Goal: Transaction & Acquisition: Book appointment/travel/reservation

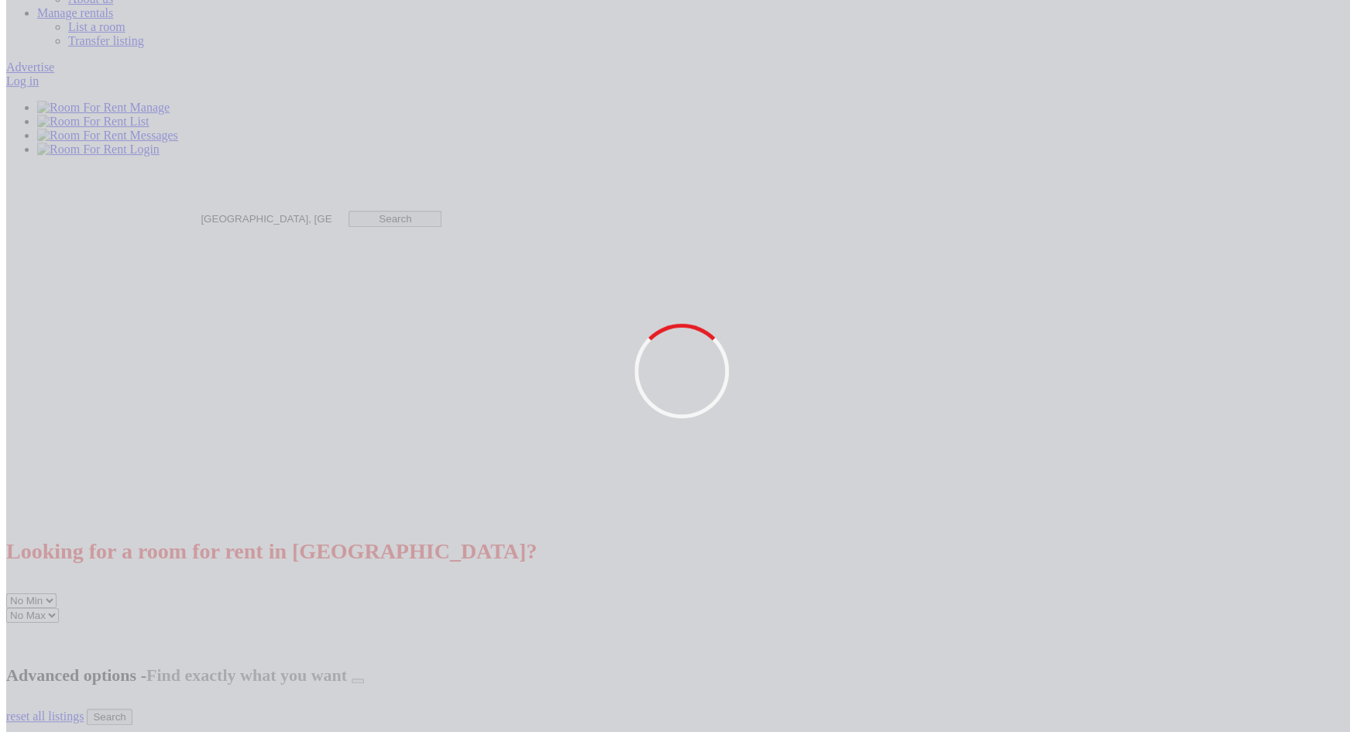
scroll to position [211, 0]
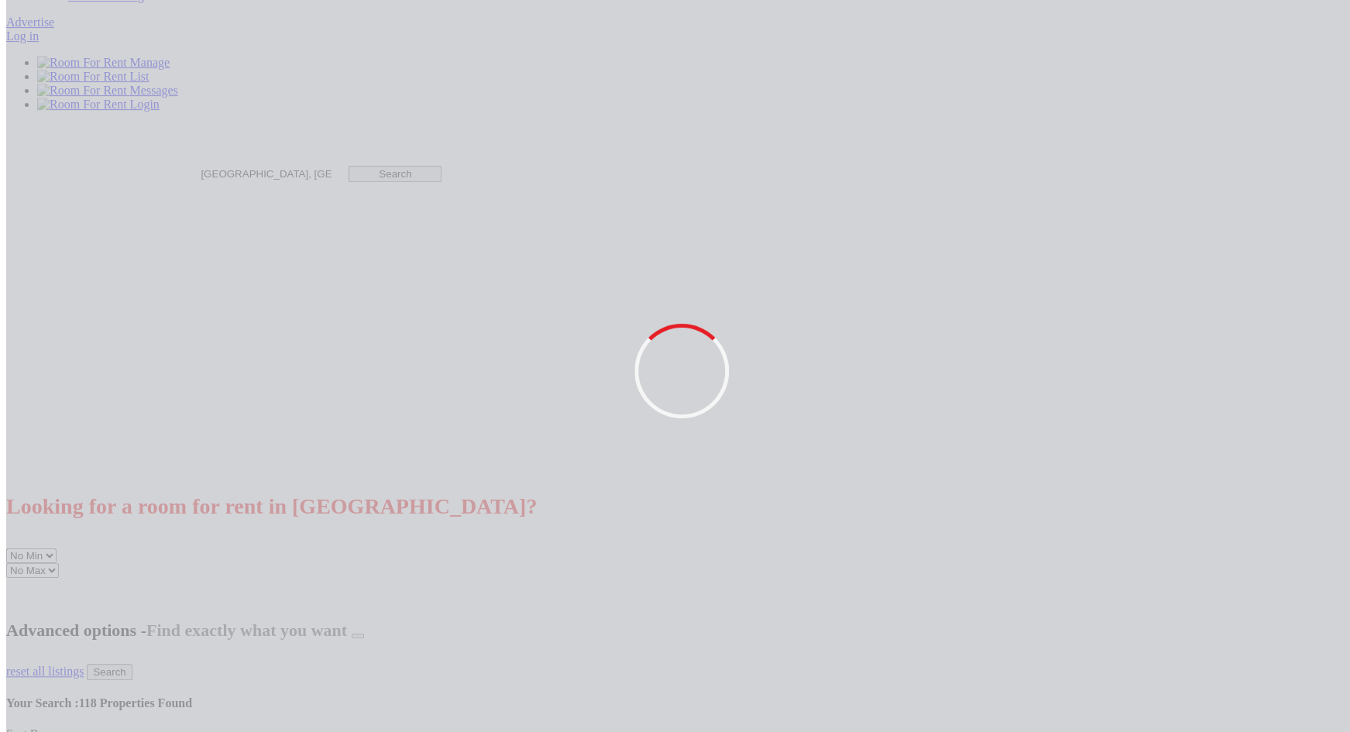
click at [6, 445] on select "No Min £25 £50 £75 £100 £125 £150 £175 £200 £225 £250 £275 £300 £325 £350 £375 …" at bounding box center [31, 555] width 50 height 15
select select "100"
click option "£100" at bounding box center [0, 0] width 0 height 0
click at [6, 445] on select "No Max £50 £75 £100 £125 £150 £175 £200 £225 £250 £275 £300 £325 £350 £375 £400…" at bounding box center [32, 570] width 53 height 15
select select "125"
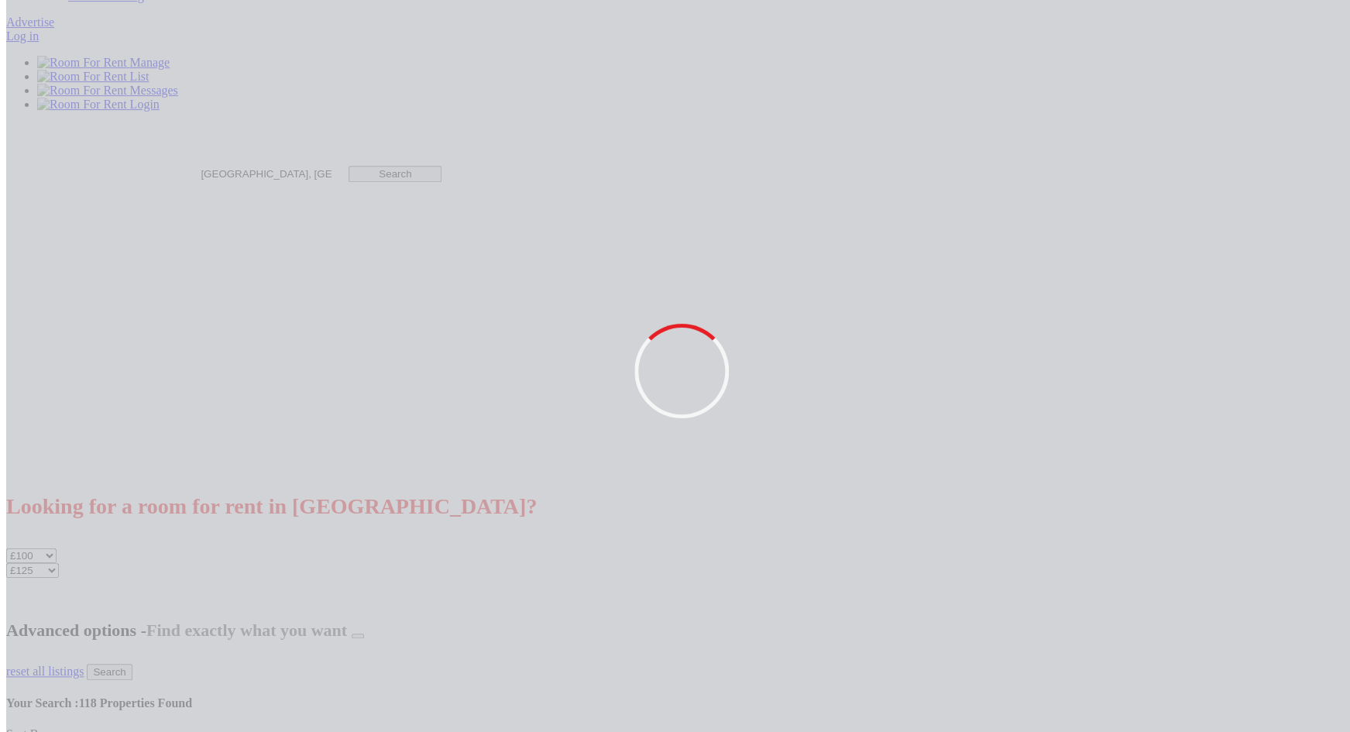
click option "£125" at bounding box center [0, 0] width 0 height 0
click at [132, 445] on input "Search" at bounding box center [109, 672] width 45 height 16
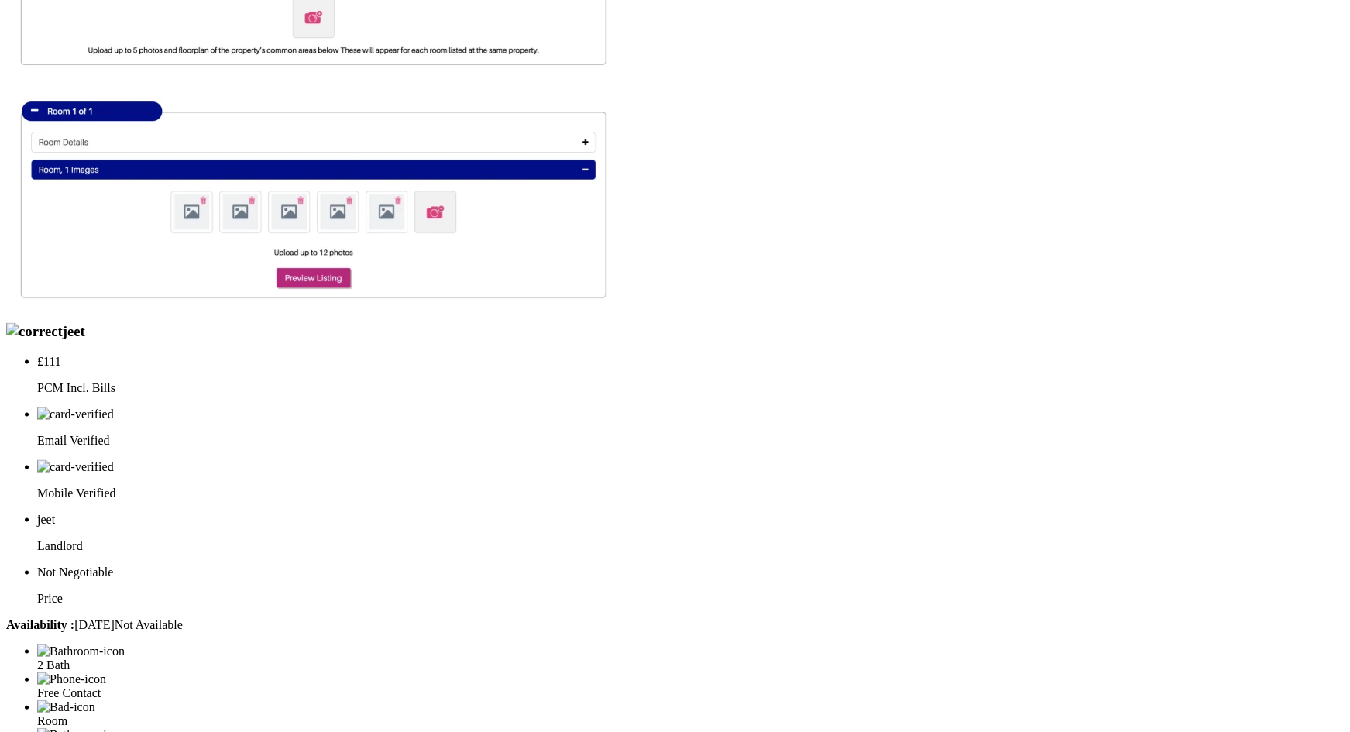
scroll to position [1032, 0]
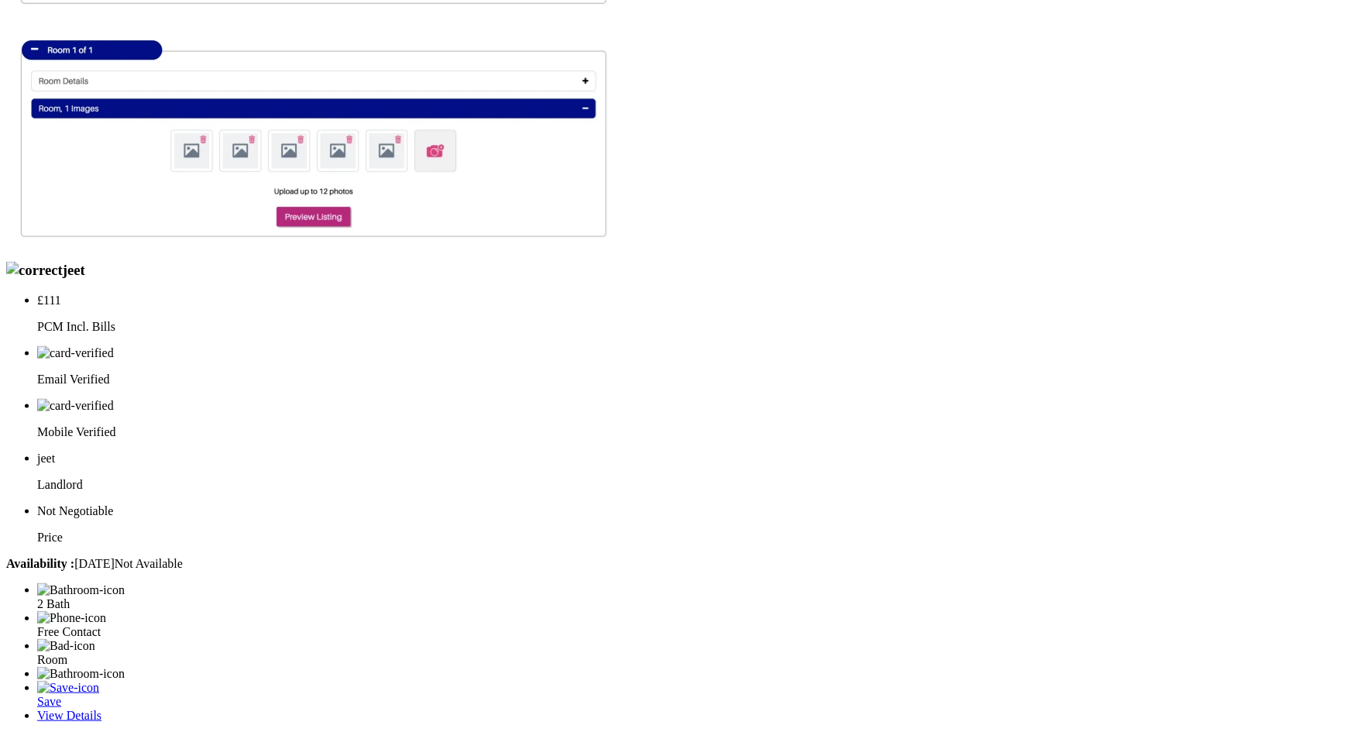
scroll to position [1090, 0]
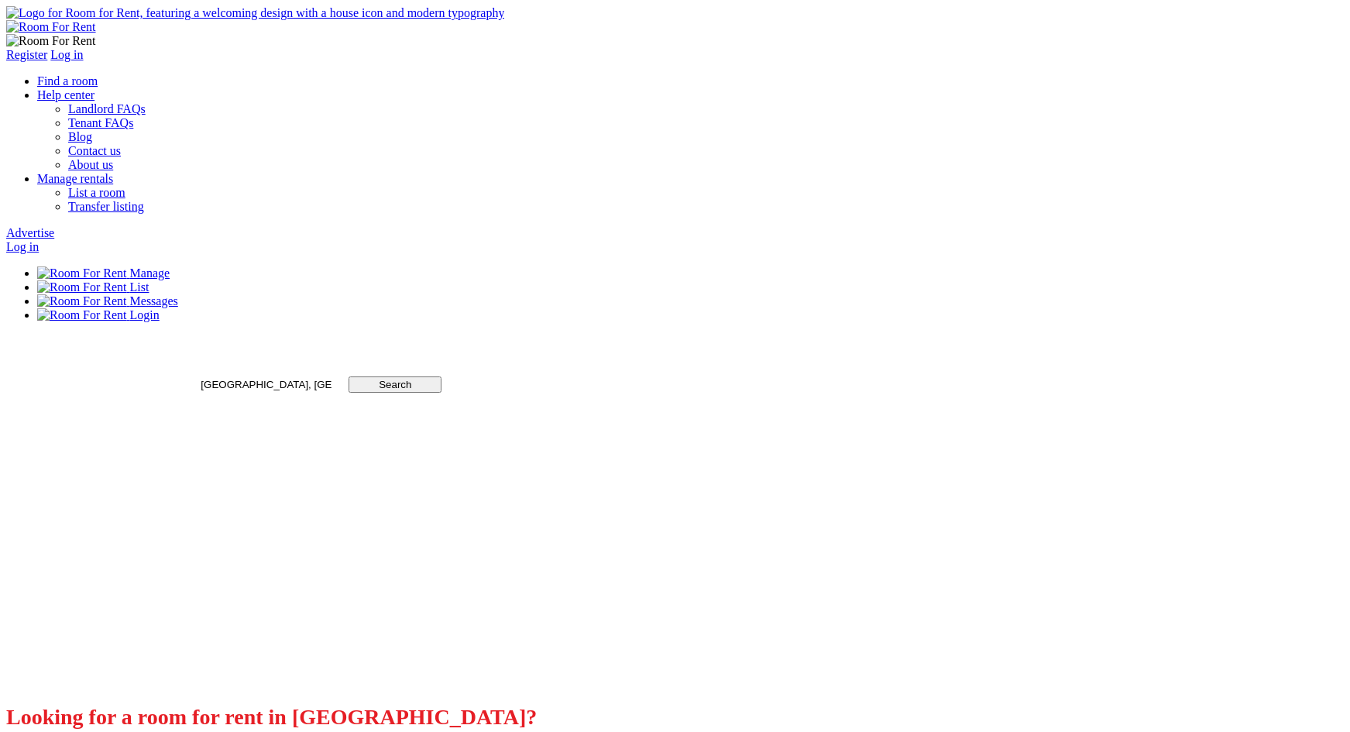
scroll to position [1090, 0]
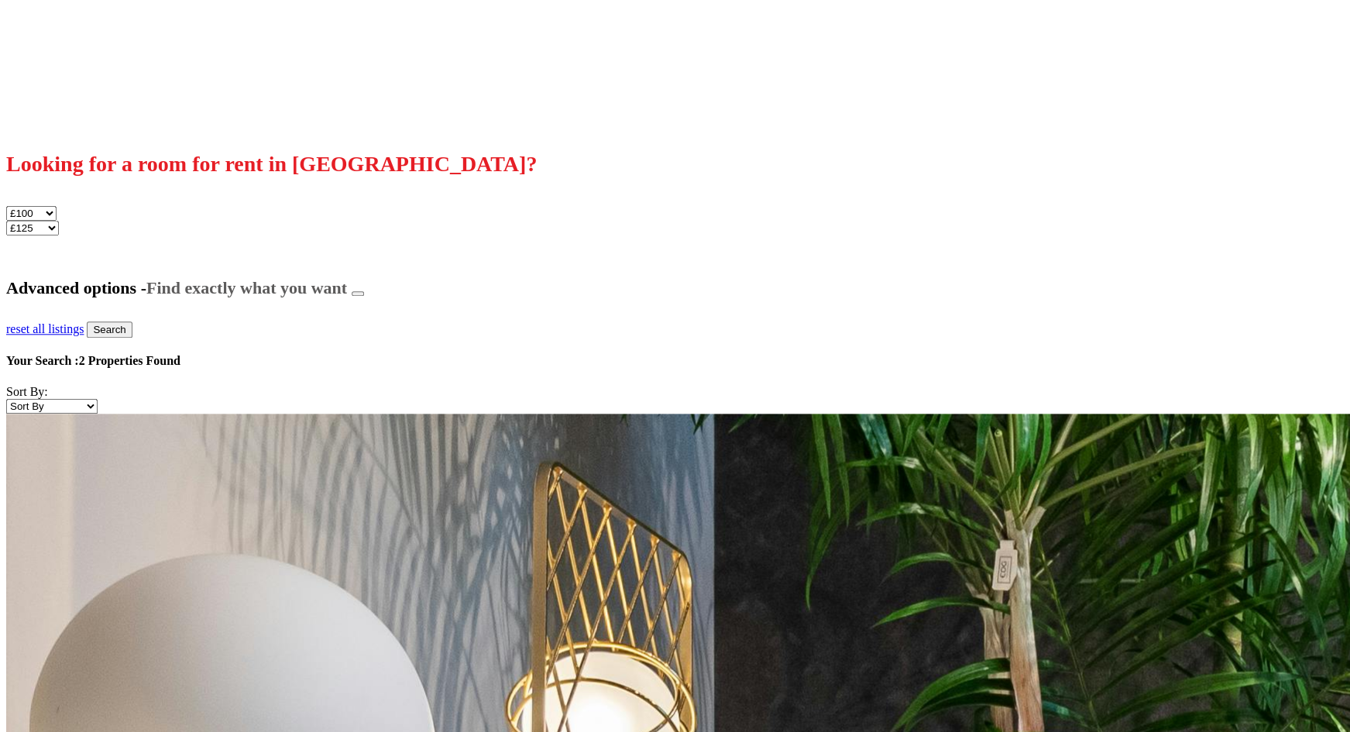
scroll to position [556, 0]
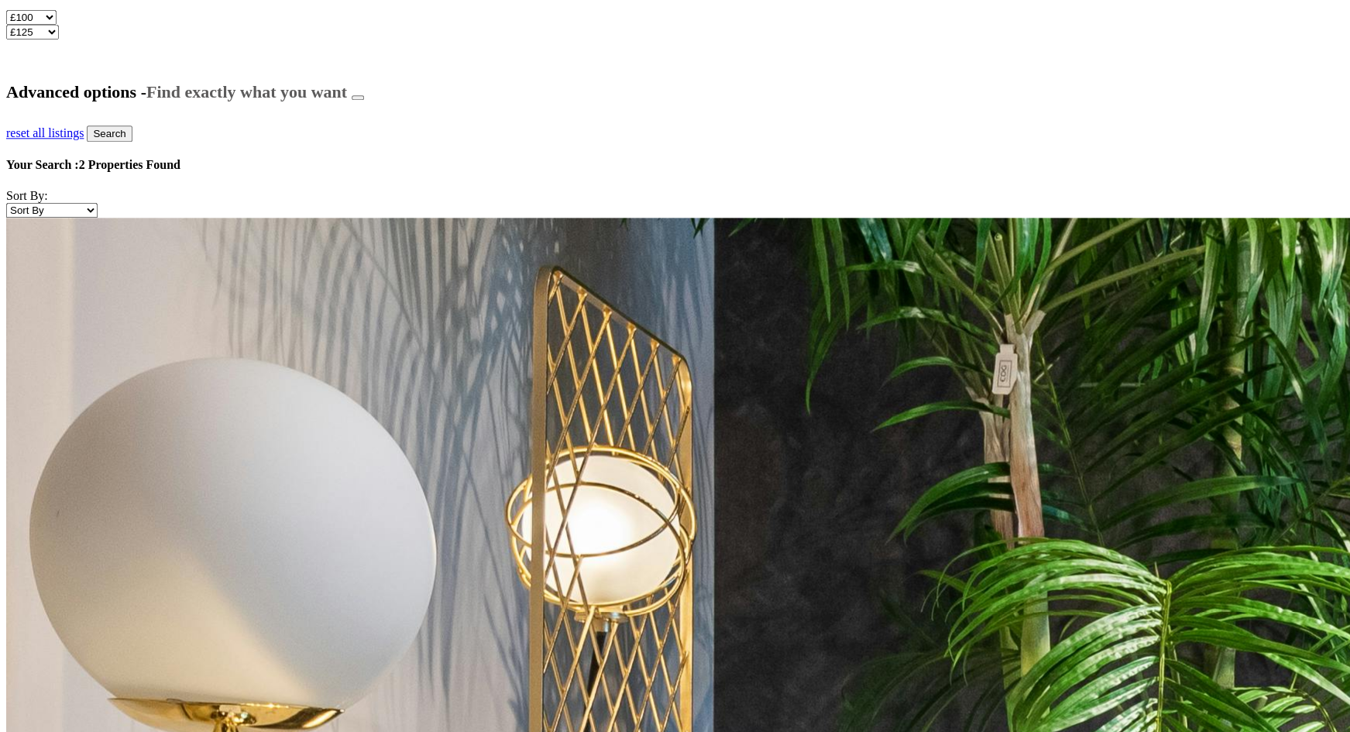
scroll to position [695, 0]
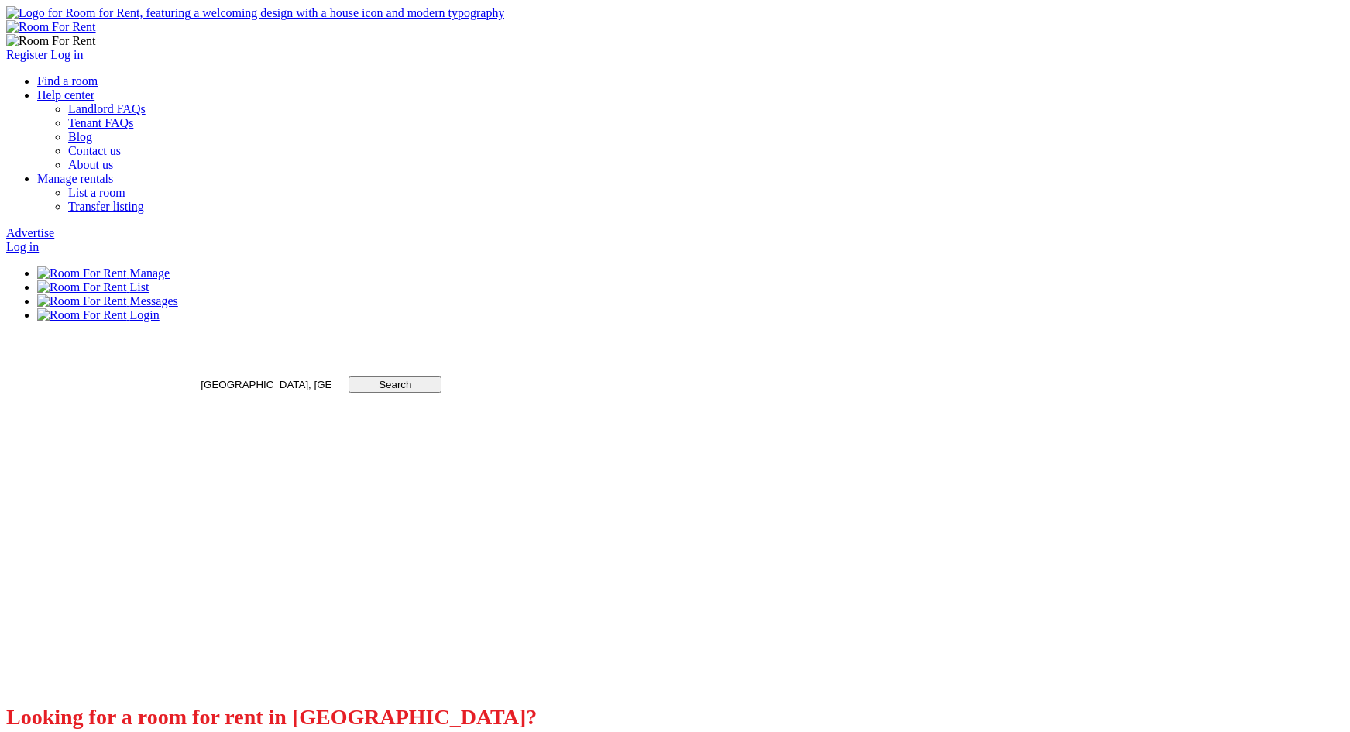
scroll to position [695, 0]
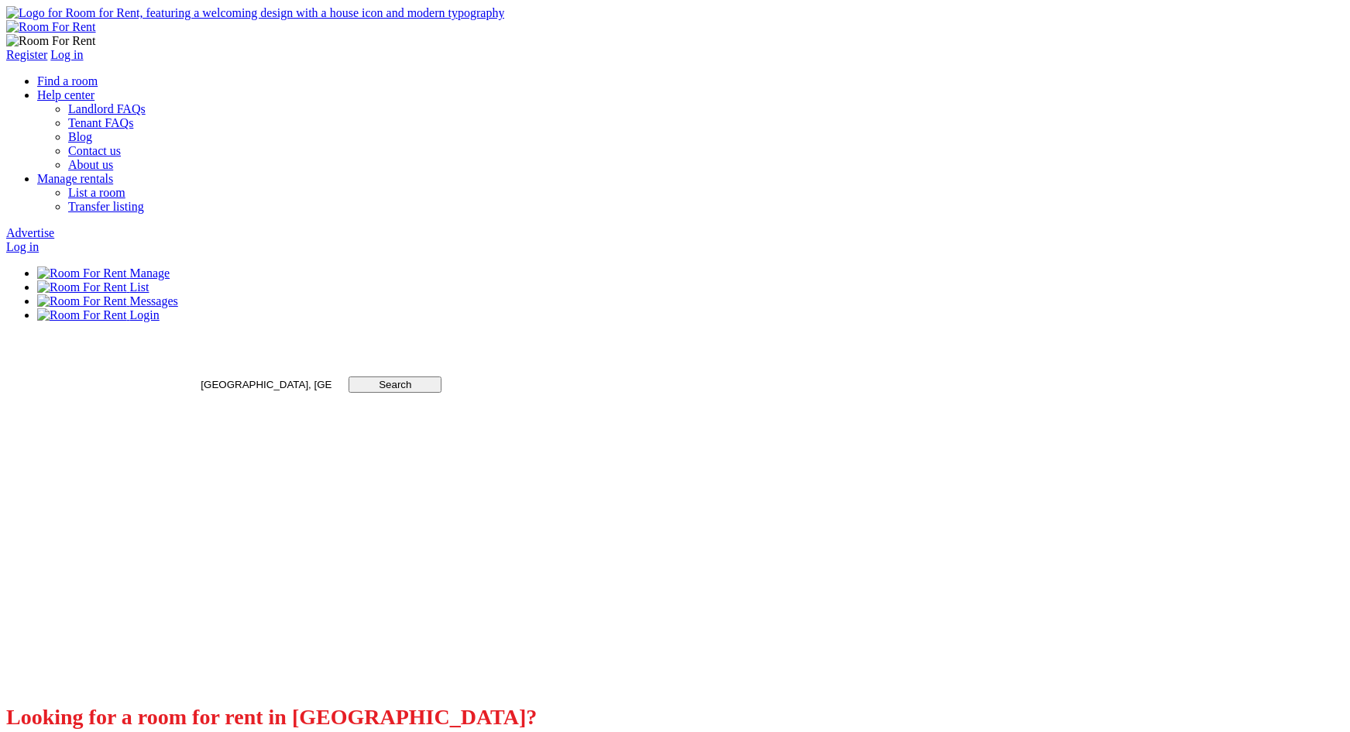
scroll to position [695, 0]
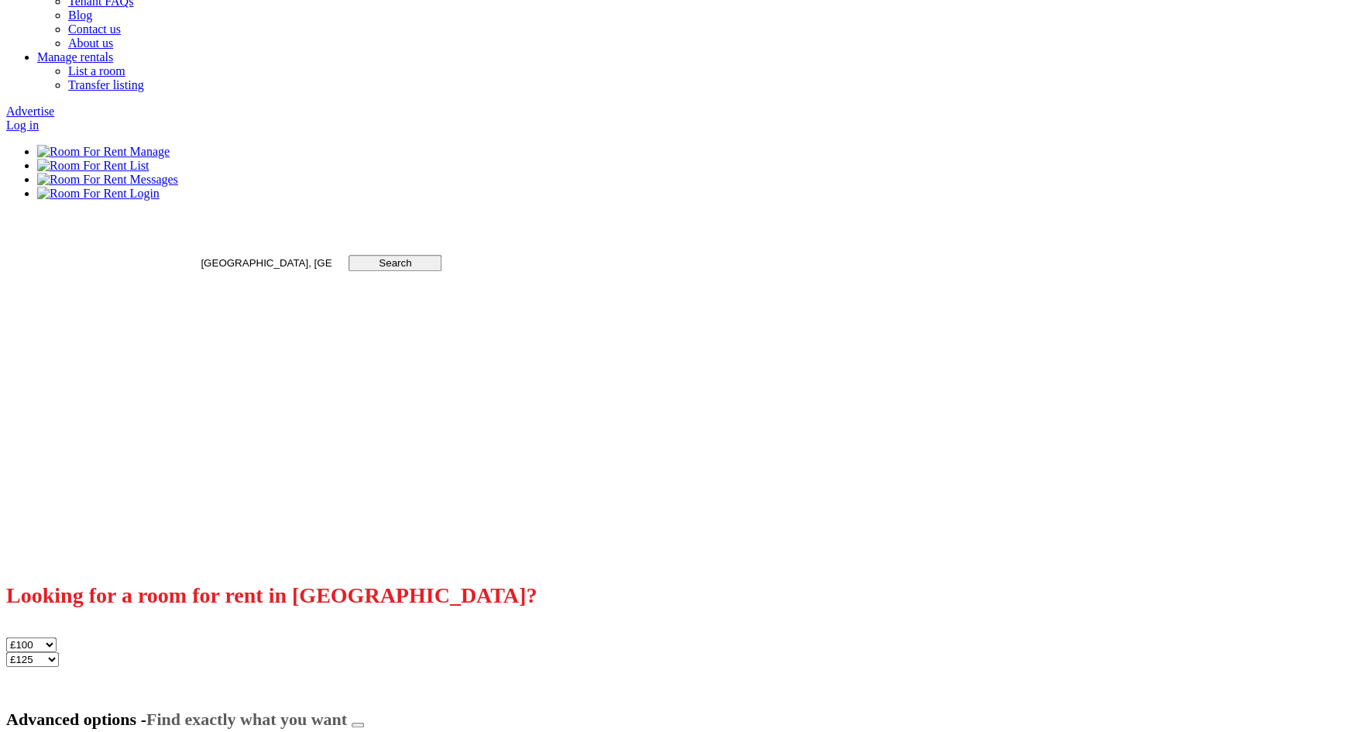
scroll to position [120, 0]
click at [364, 724] on button "button" at bounding box center [358, 726] width 12 height 5
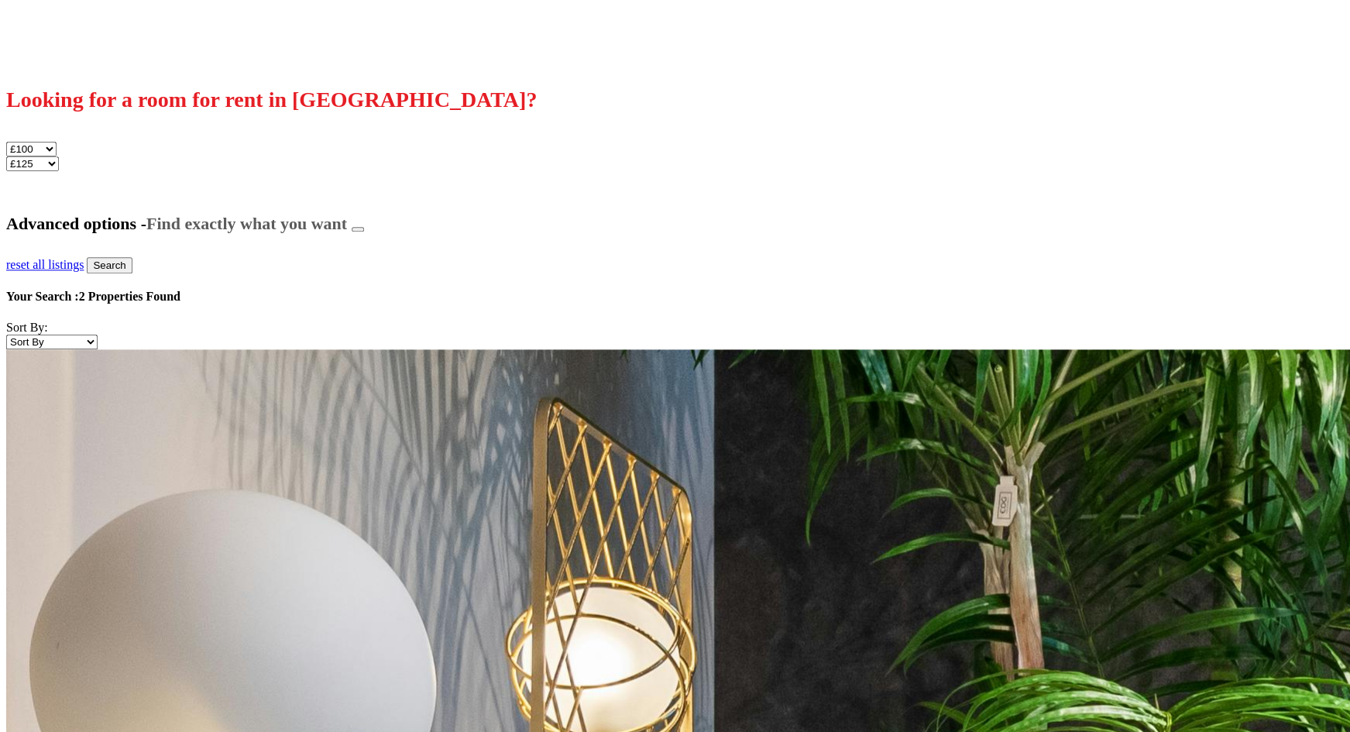
scroll to position [615, 0]
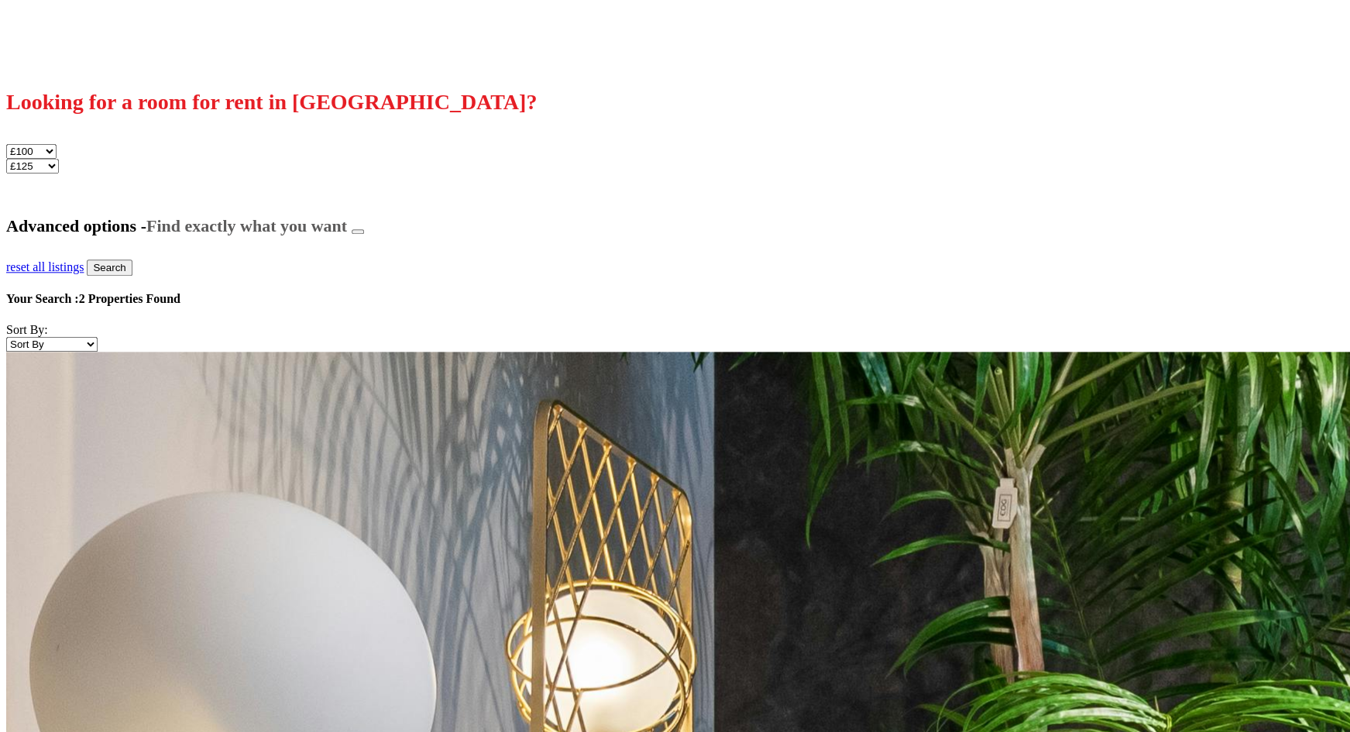
select select "low_to_high"
click option "Rent low to high" at bounding box center [0, 0] width 0 height 0
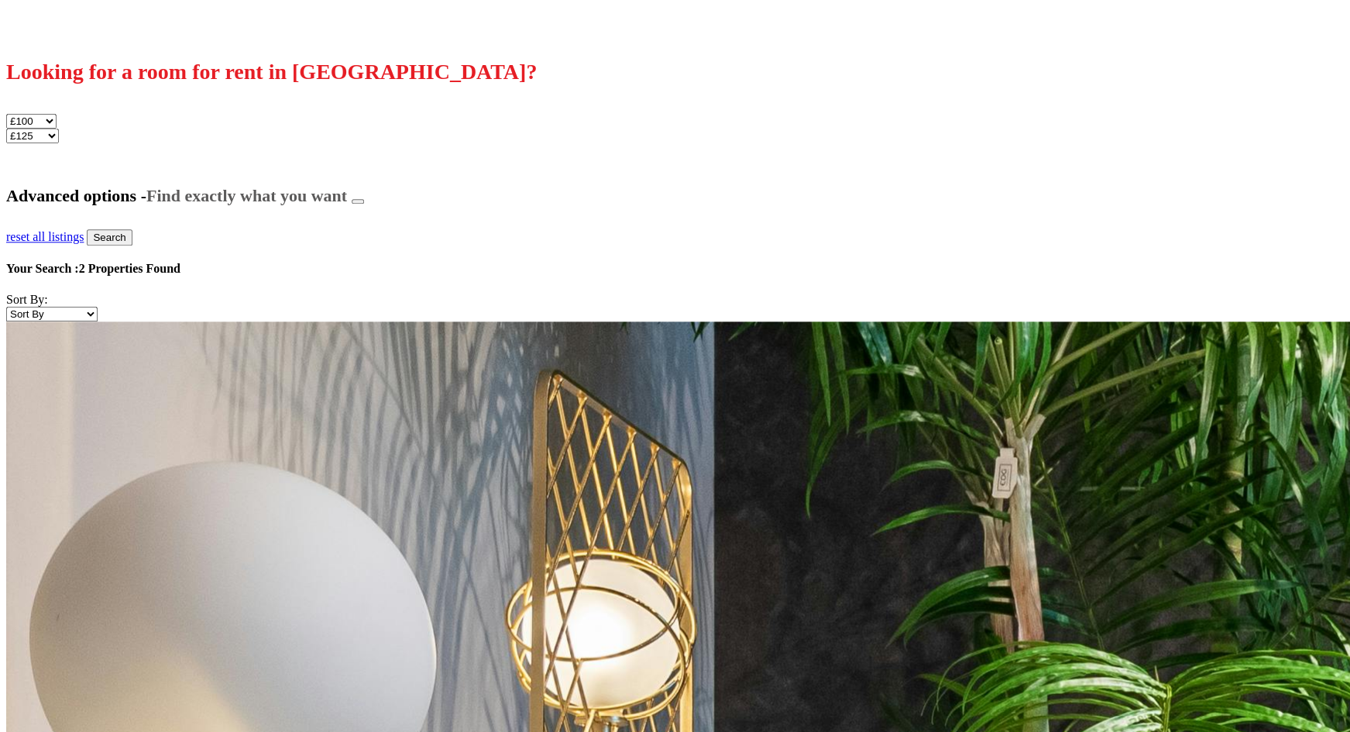
scroll to position [642, 0]
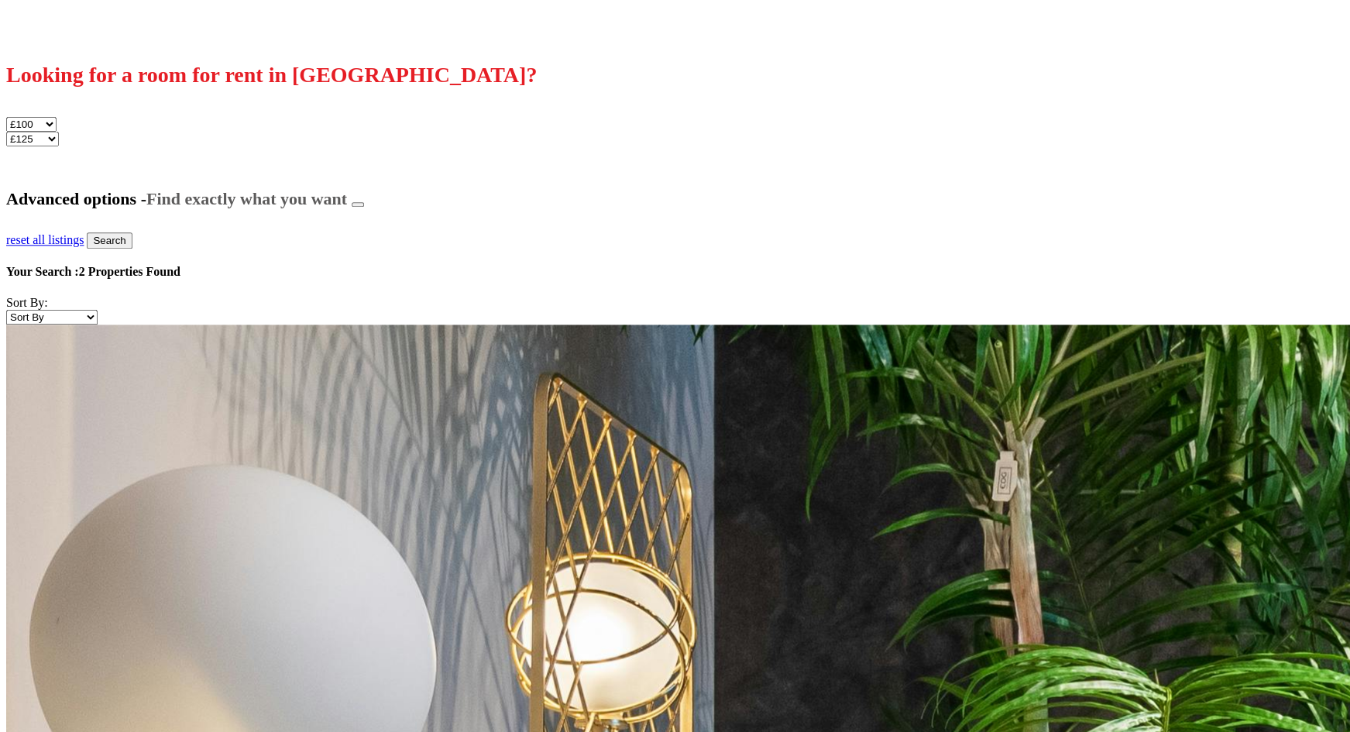
select select "low_to_high"
click option "Rent low to high" at bounding box center [0, 0] width 0 height 0
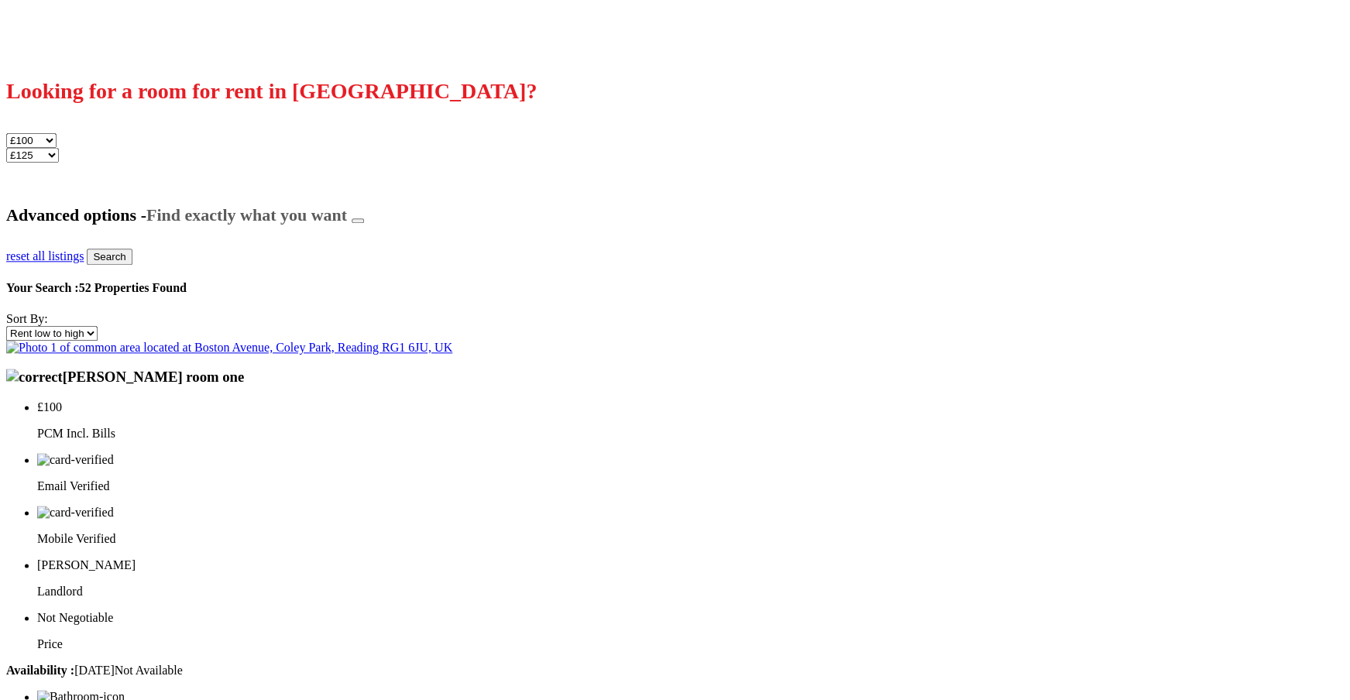
scroll to position [623, 0]
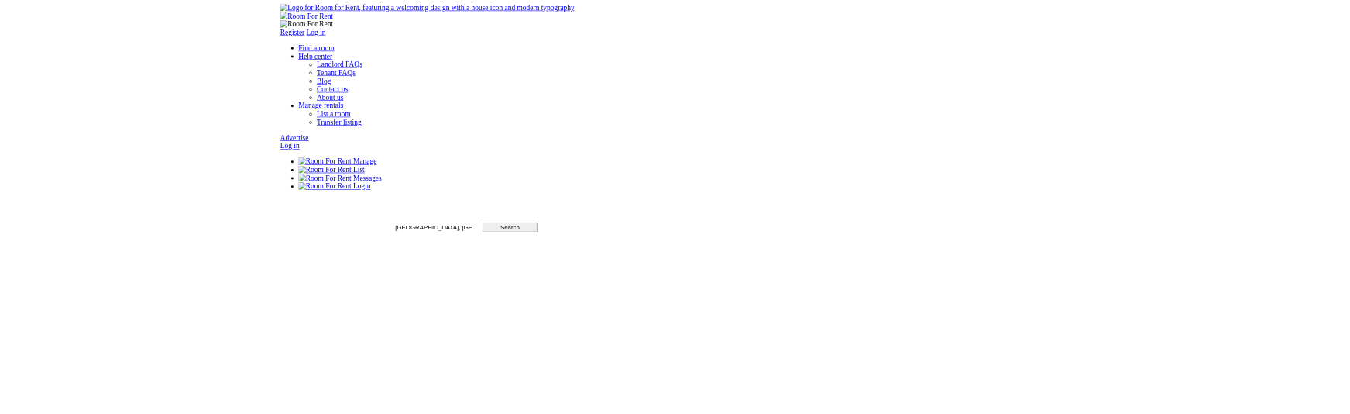
scroll to position [623, 0]
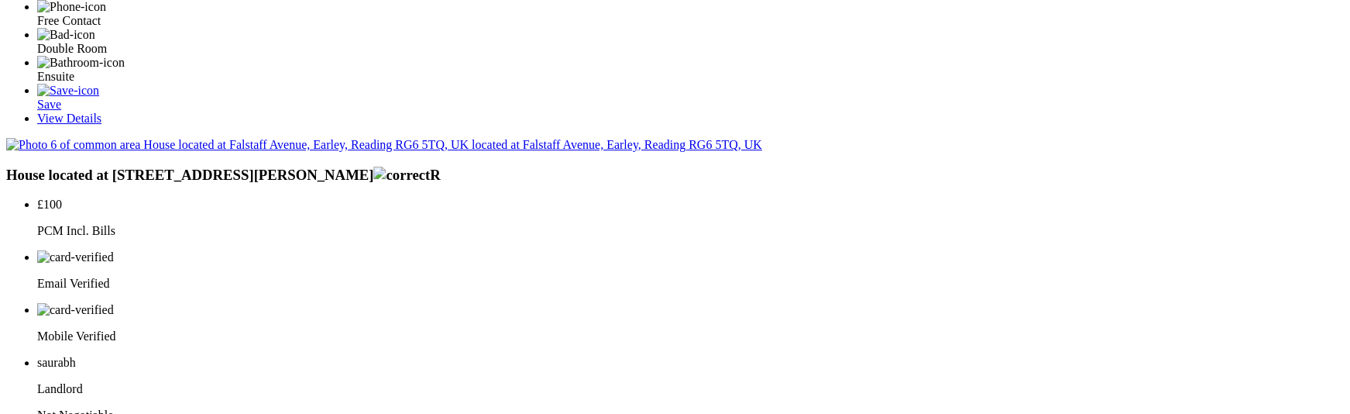
scroll to position [3351, 0]
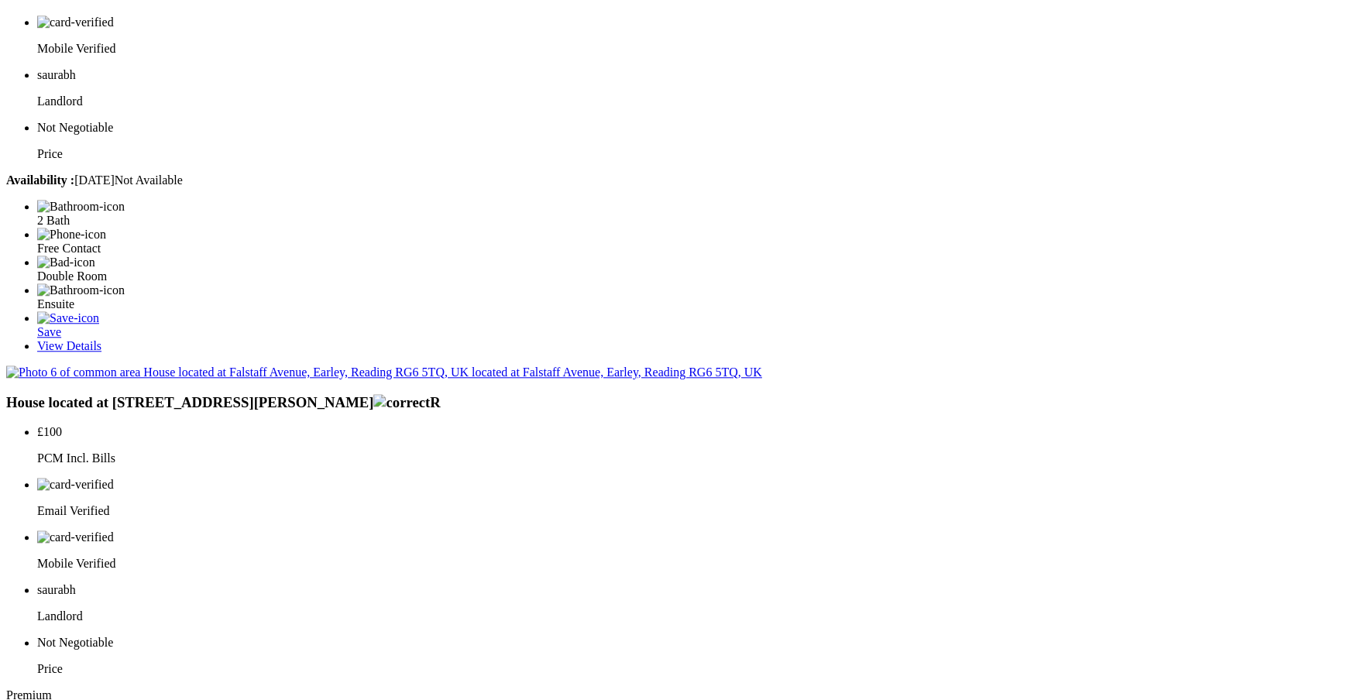
scroll to position [3108, 0]
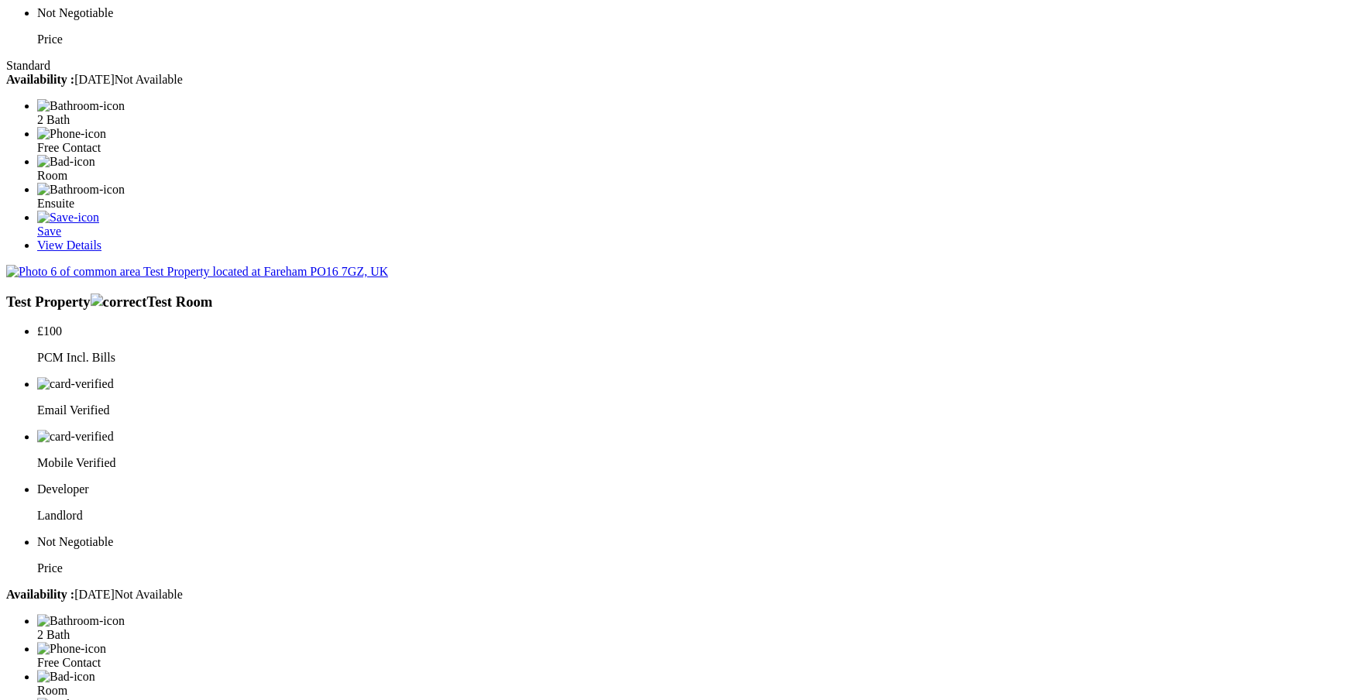
scroll to position [3344, 0]
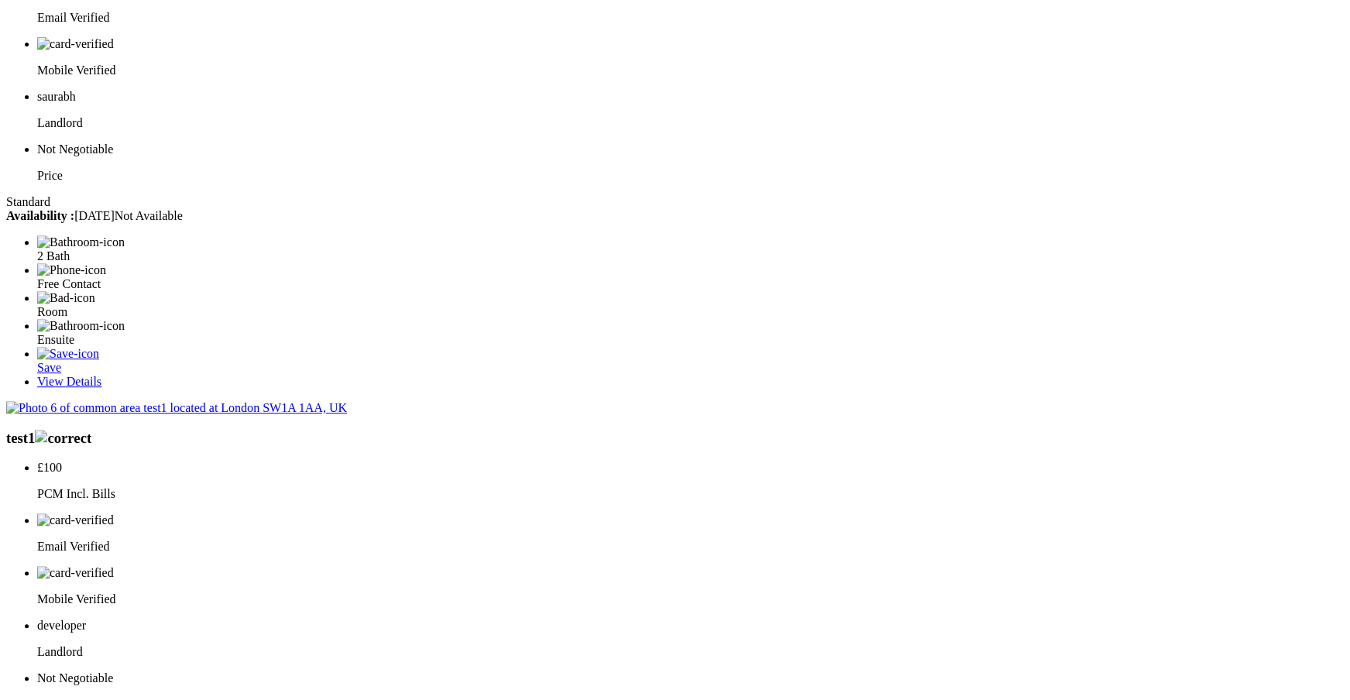
scroll to position [3102, 0]
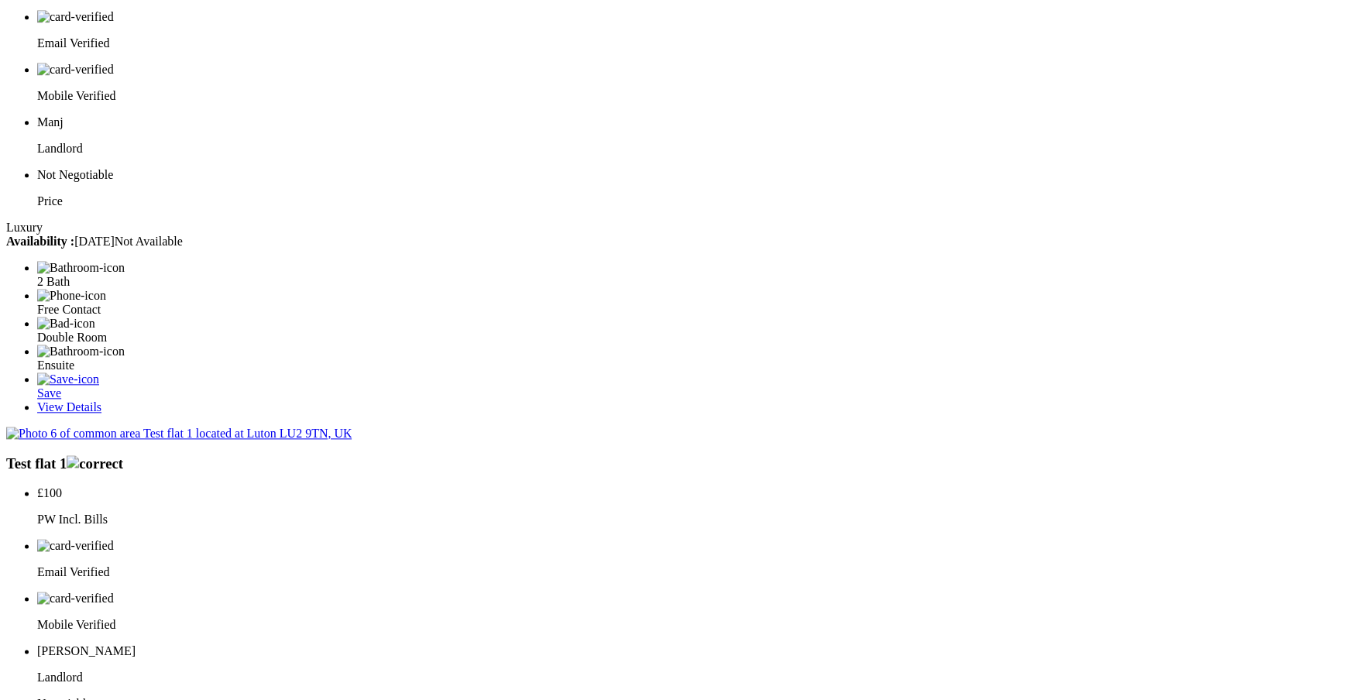
scroll to position [3184, 0]
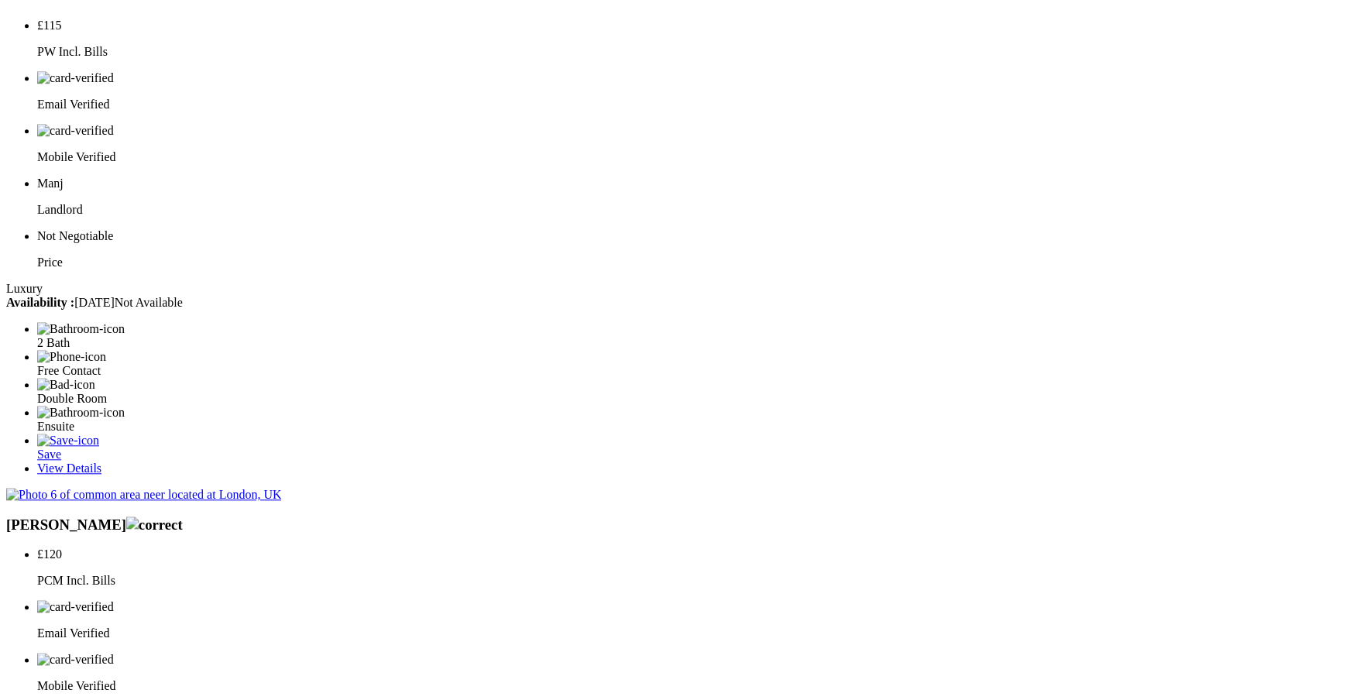
scroll to position [3091, 0]
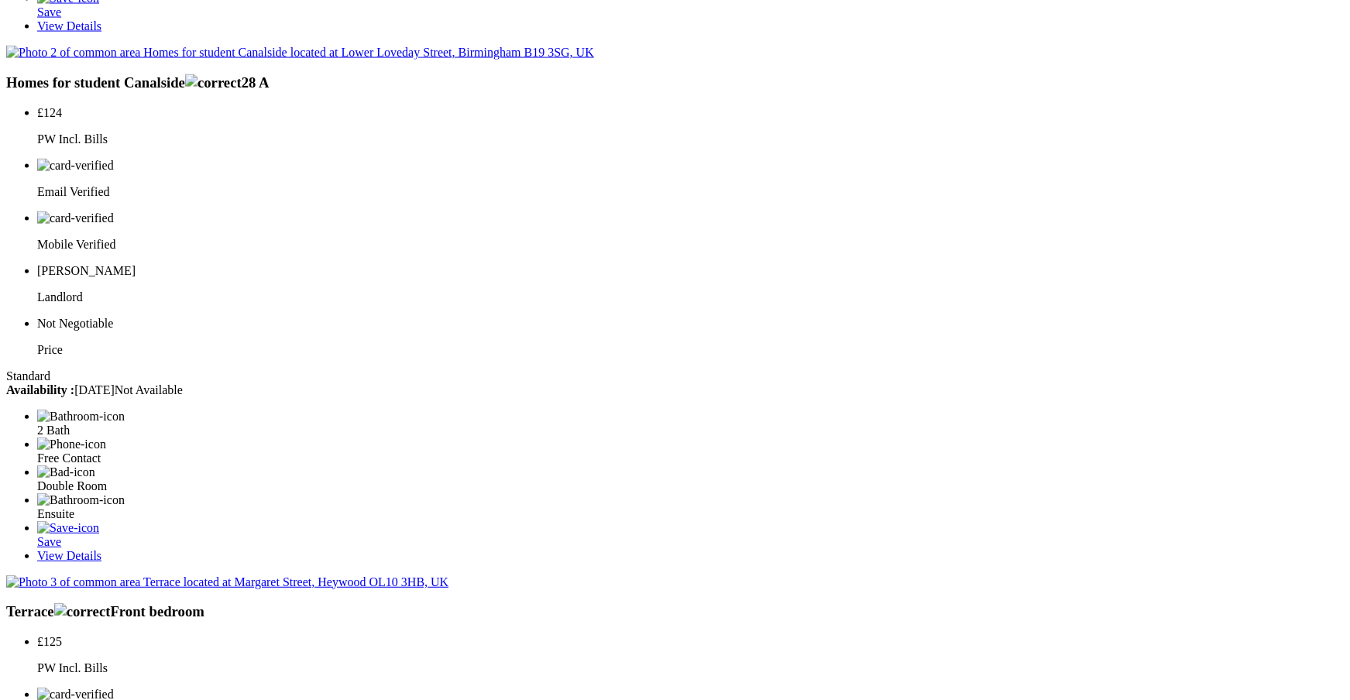
scroll to position [1437, 0]
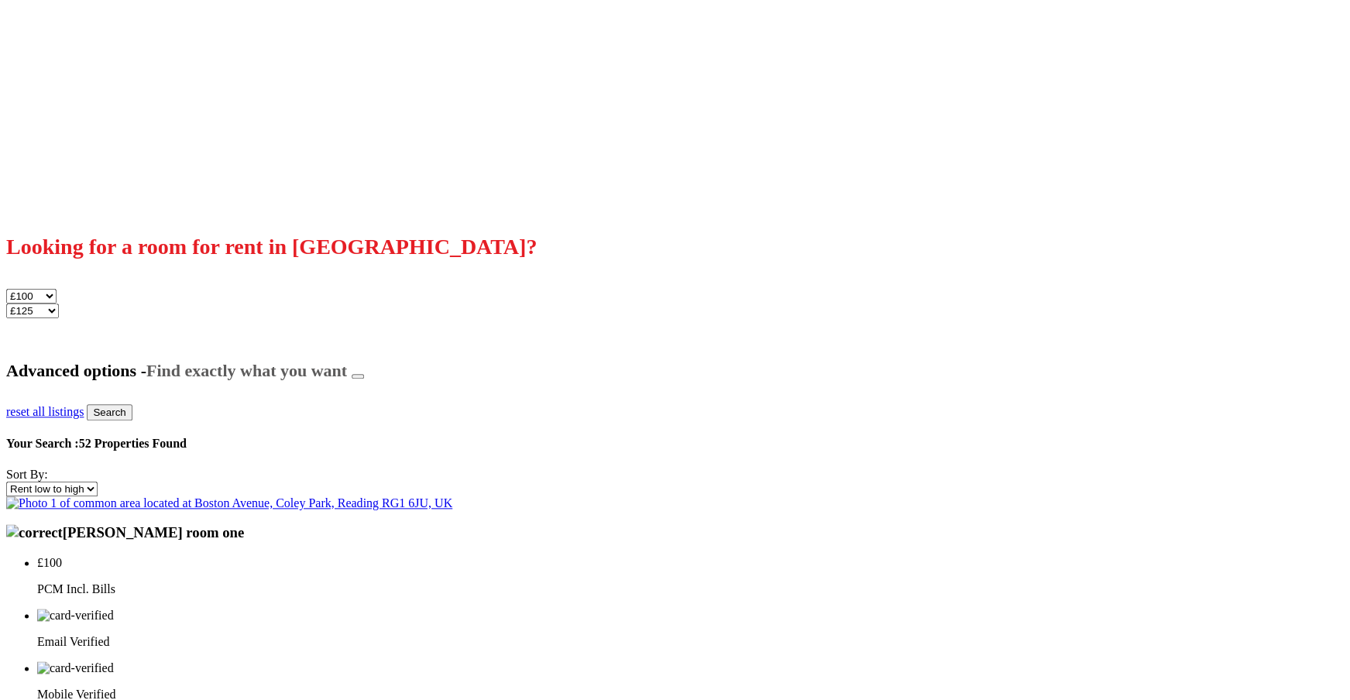
scroll to position [471, 0]
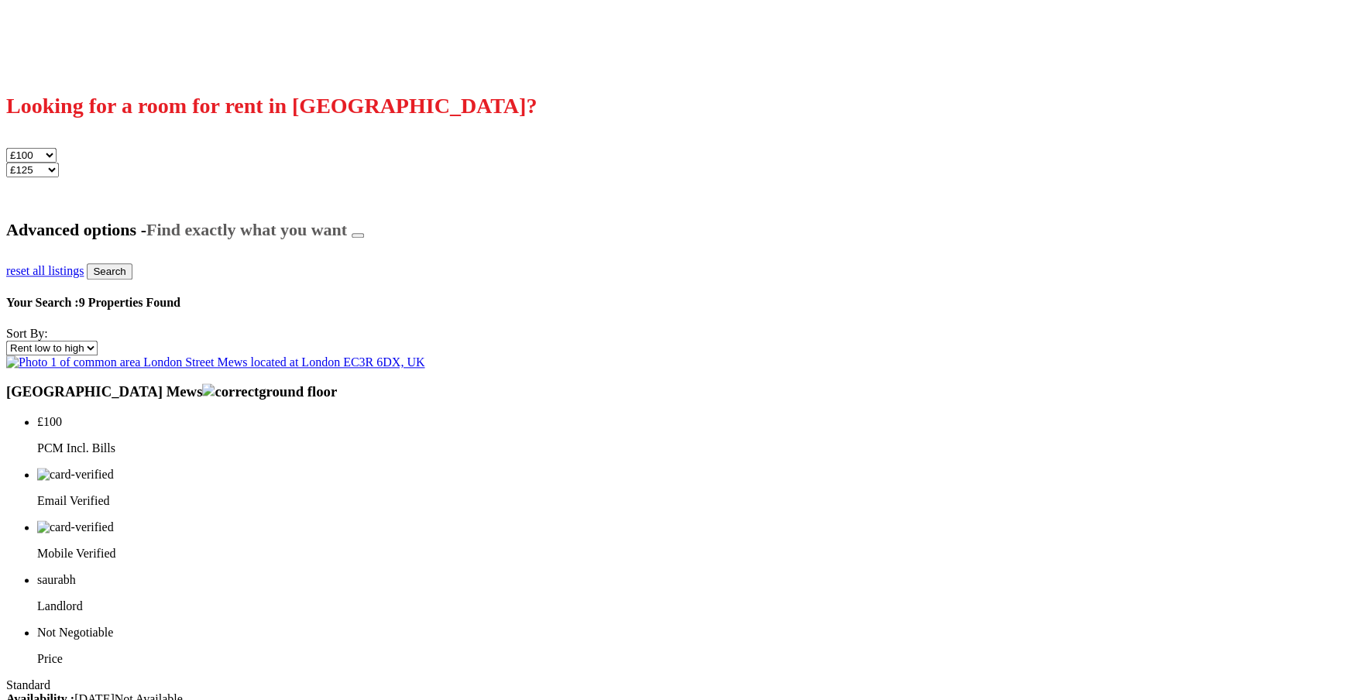
scroll to position [610, 0]
select select "fixed_rent"
click option "Fixed rent" at bounding box center [0, 0] width 0 height 0
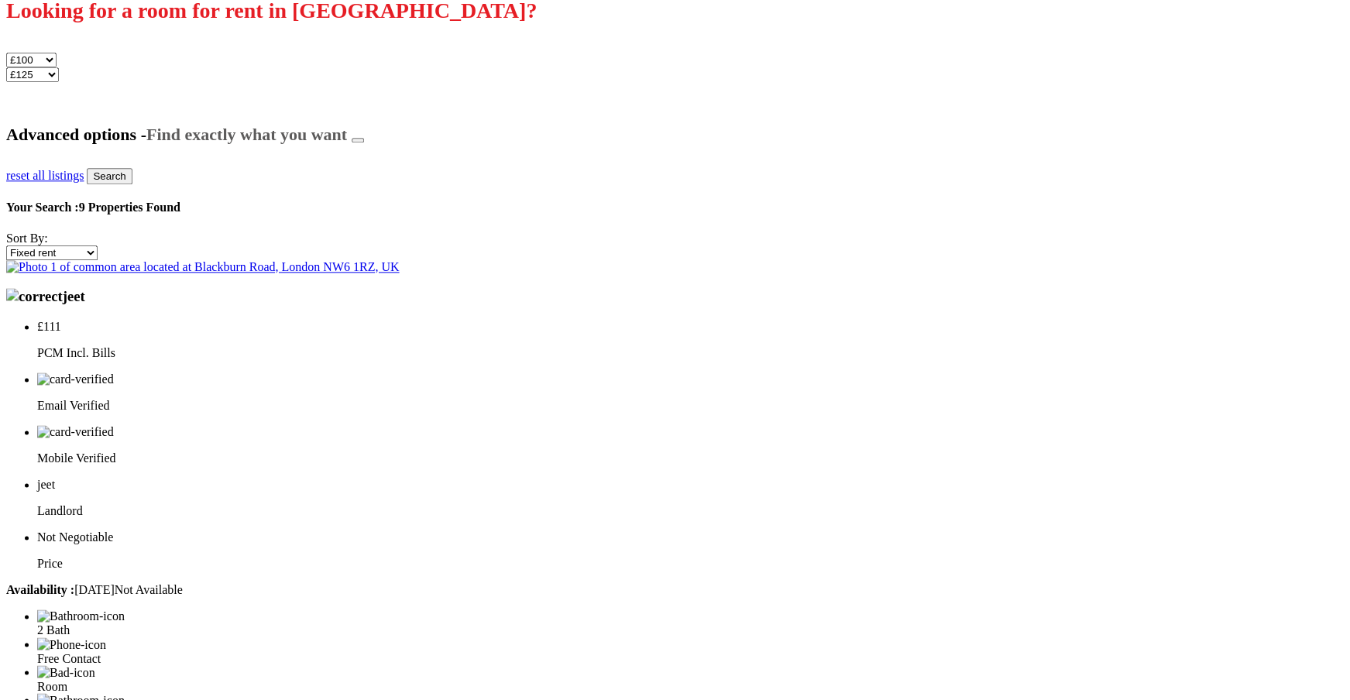
scroll to position [719, 0]
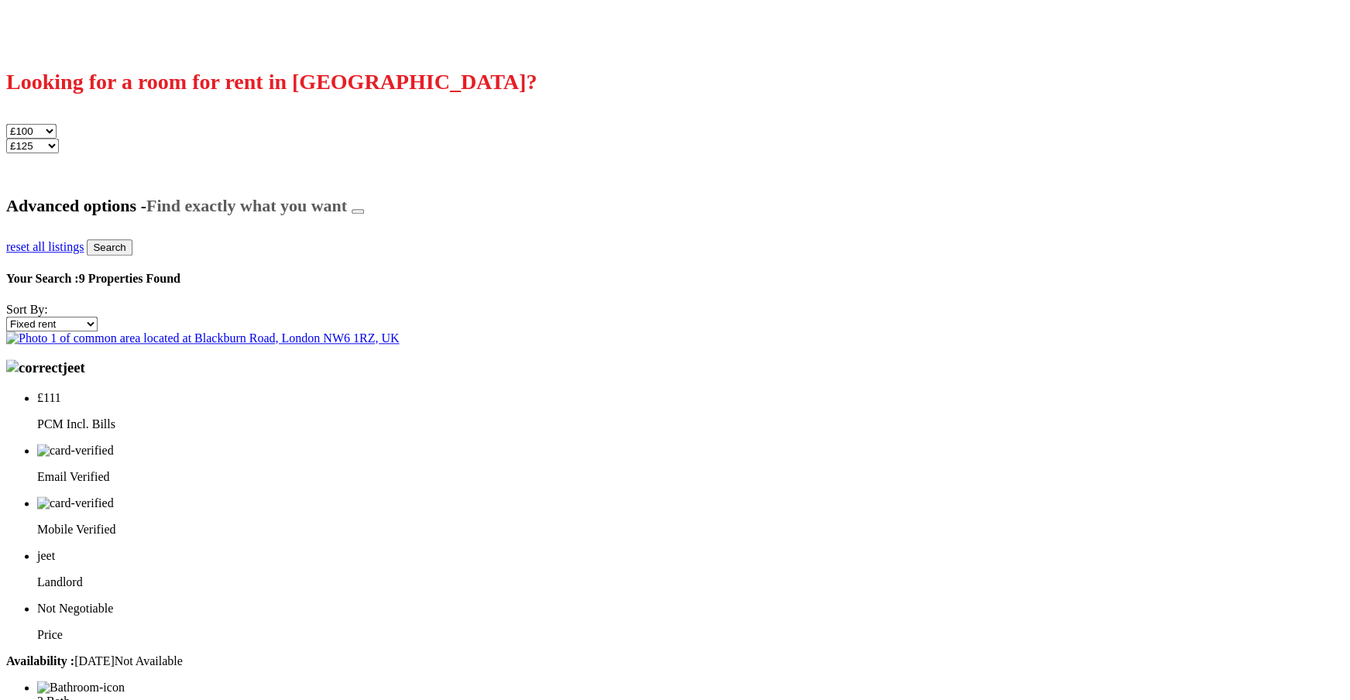
scroll to position [677, 0]
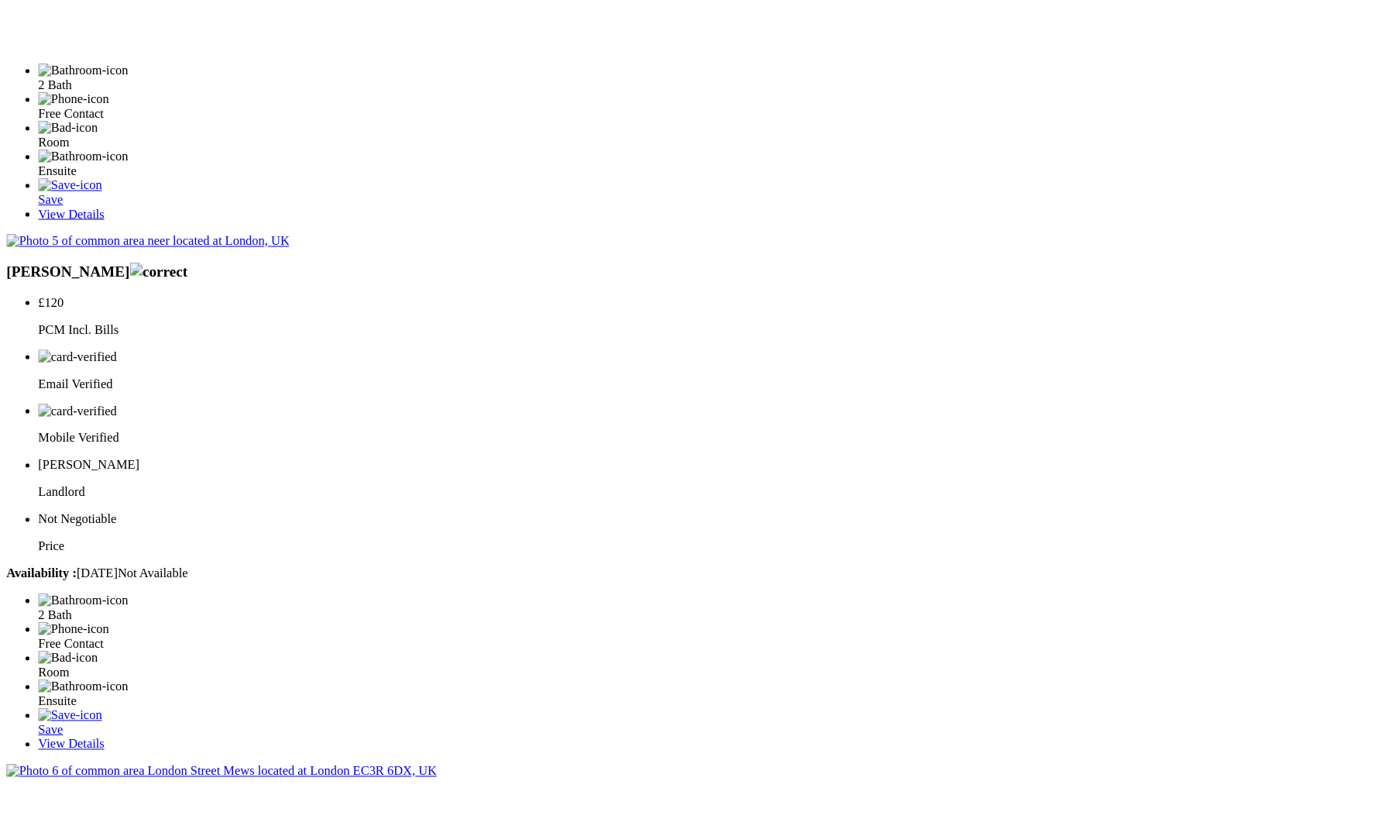
scroll to position [2860, 0]
